Goal: Task Accomplishment & Management: Use online tool/utility

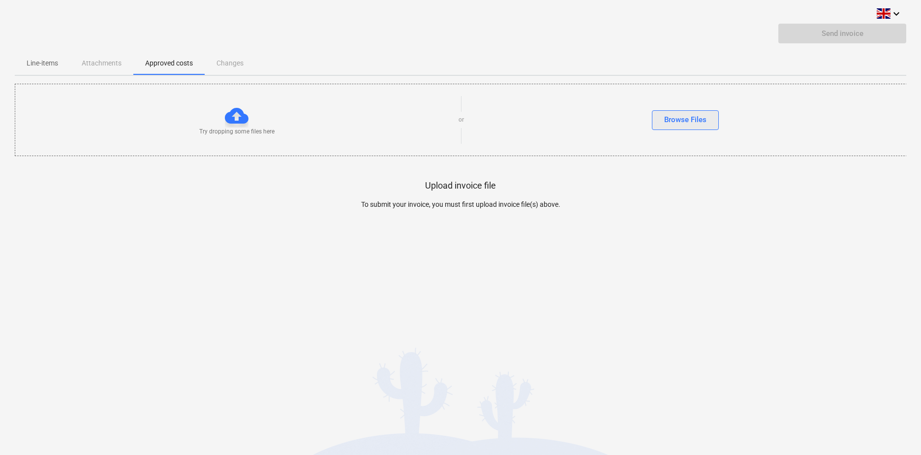
click at [700, 125] on div "Browse Files" at bounding box center [685, 119] width 42 height 13
click at [696, 119] on div "Browse Files" at bounding box center [685, 119] width 42 height 13
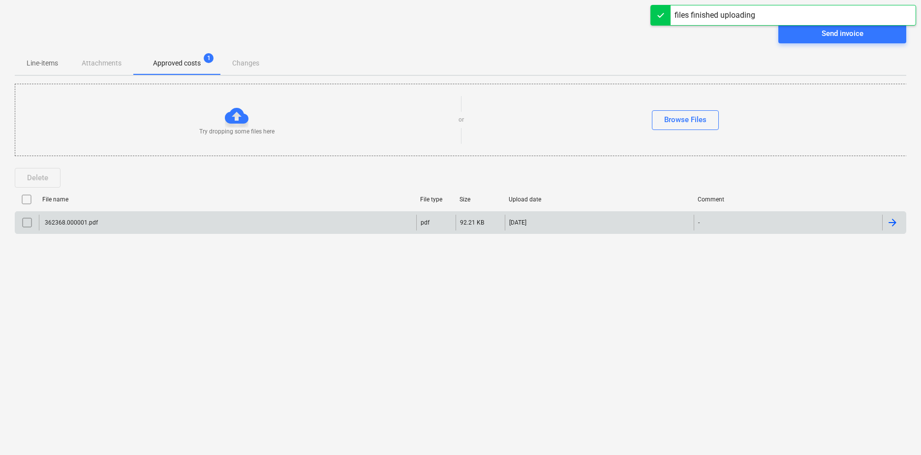
click at [55, 222] on div "362368.000001.pdf" at bounding box center [70, 222] width 55 height 7
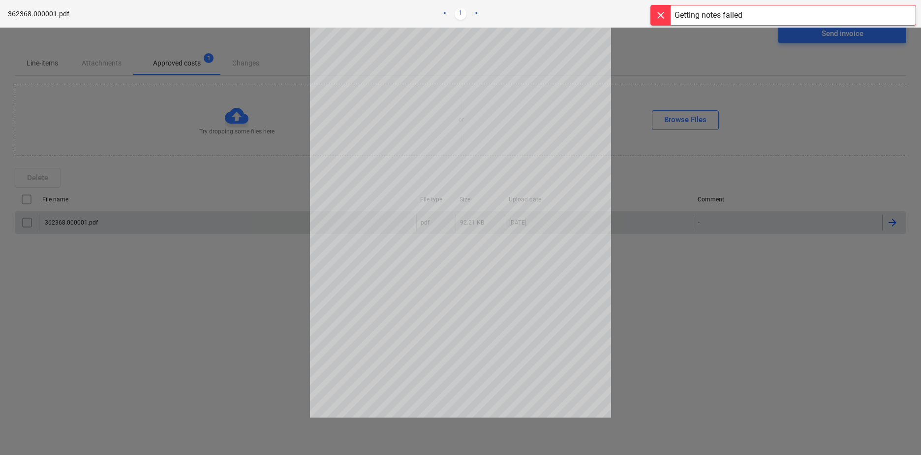
click at [689, 286] on div at bounding box center [460, 241] width 921 height 427
click at [144, 311] on div at bounding box center [460, 241] width 921 height 427
click at [661, 22] on div at bounding box center [661, 15] width 20 height 20
click at [903, 17] on span "close" at bounding box center [903, 14] width 12 height 12
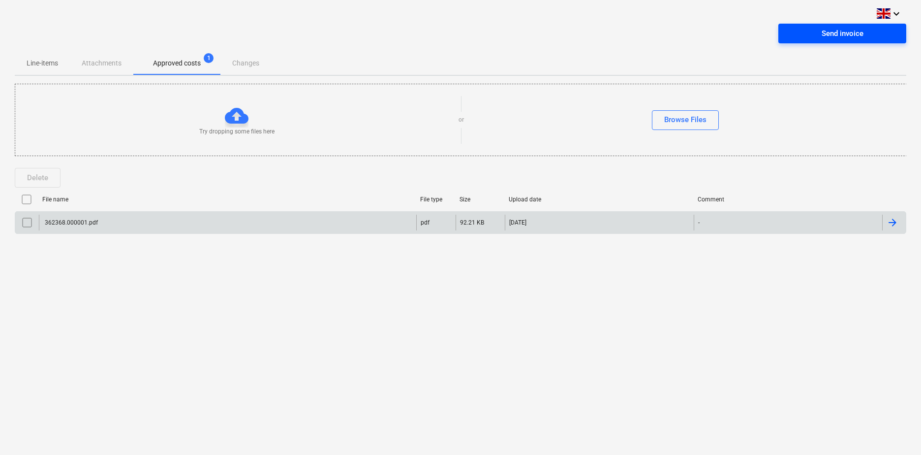
click at [863, 39] on span "Send invoice" at bounding box center [842, 33] width 104 height 13
